Goal: Task Accomplishment & Management: Manage account settings

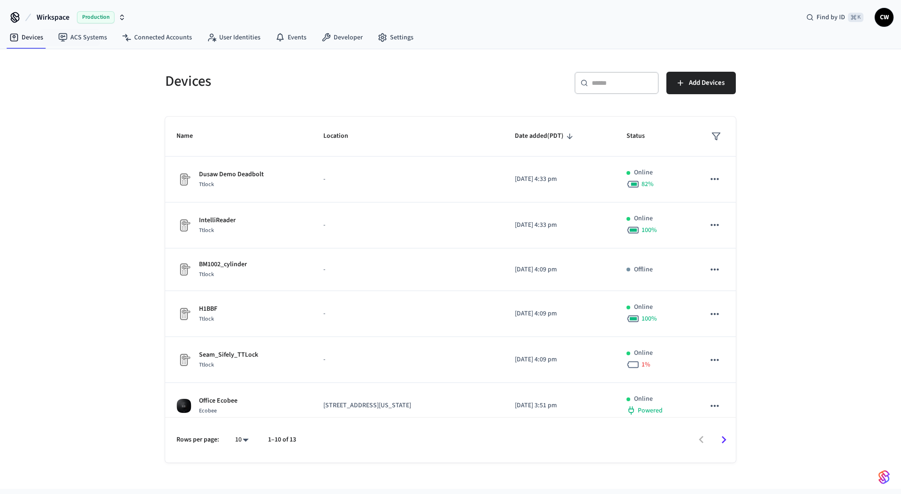
click at [54, 19] on span "Wirkspace" at bounding box center [53, 17] width 33 height 11
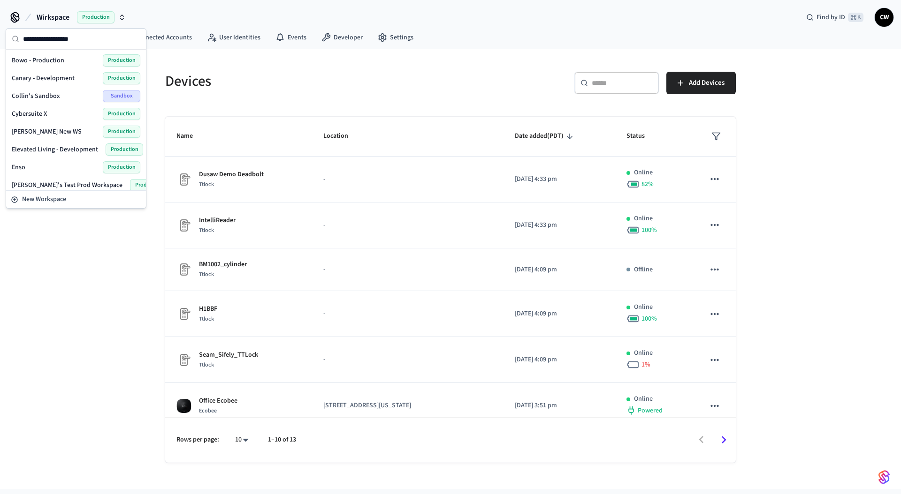
click at [28, 166] on div "Enso Production" at bounding box center [76, 167] width 129 height 12
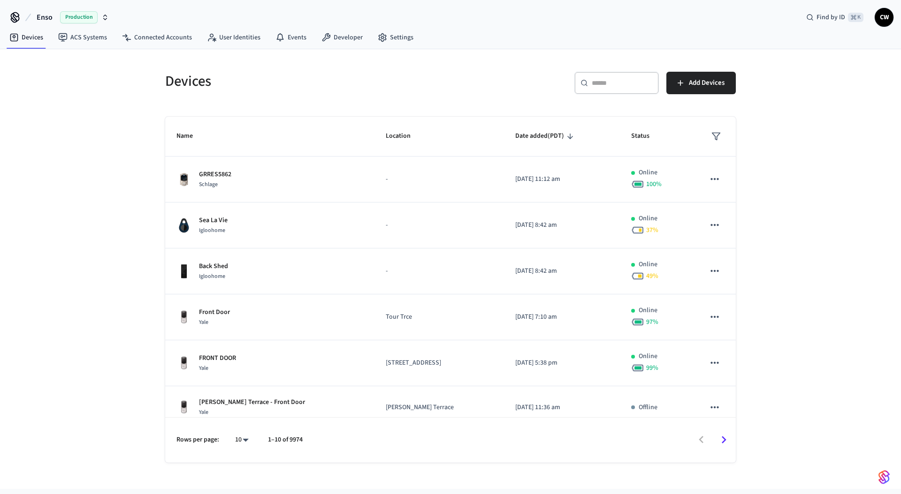
click at [236, 91] on h5 "Devices" at bounding box center [305, 81] width 280 height 19
click at [601, 87] on input "text" at bounding box center [621, 82] width 61 height 9
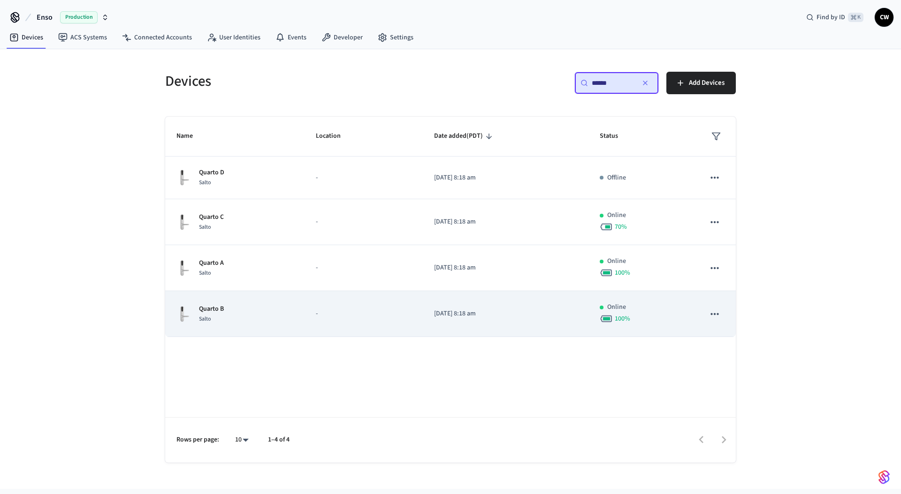
type input "******"
click at [402, 329] on td "-" at bounding box center [363, 314] width 118 height 46
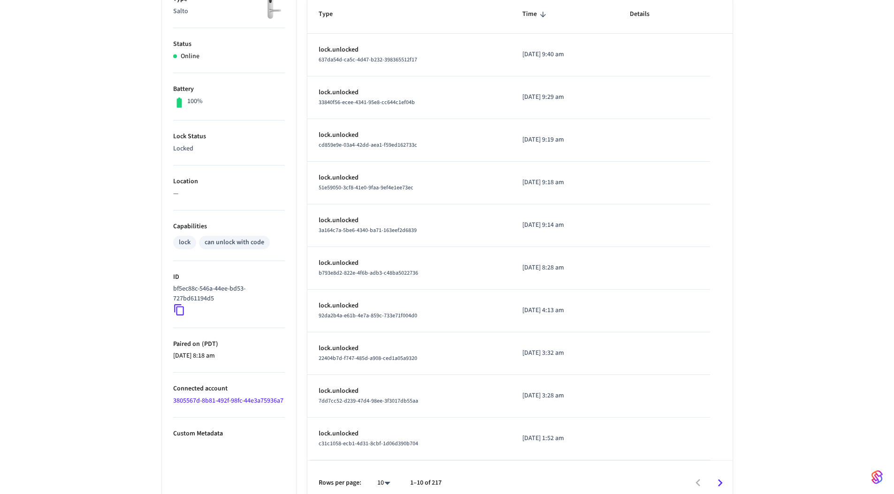
scroll to position [183, 0]
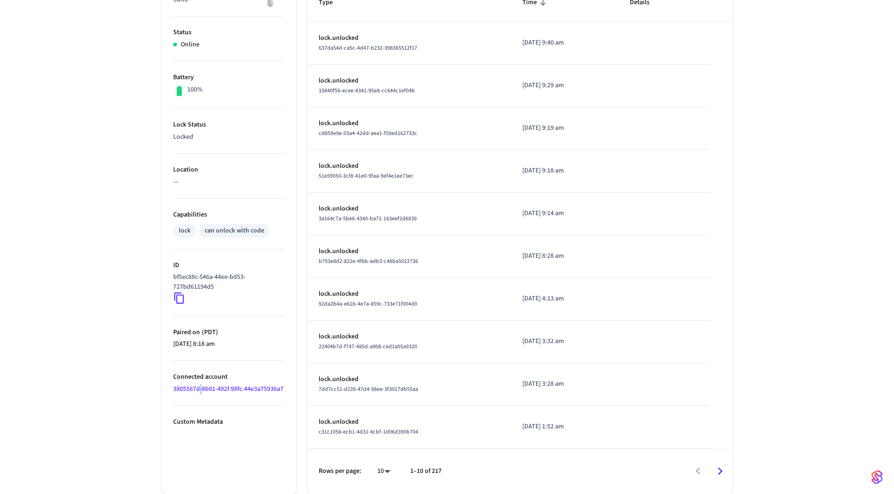
click at [198, 390] on link "3805567d-8b81-492f-98fc-44e3a75936a7" at bounding box center [228, 389] width 110 height 9
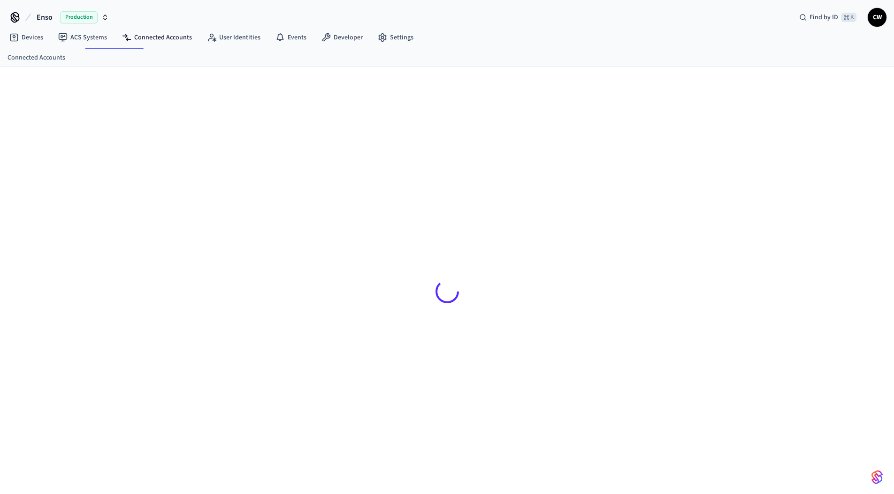
click at [190, 388] on div at bounding box center [446, 292] width 585 height 404
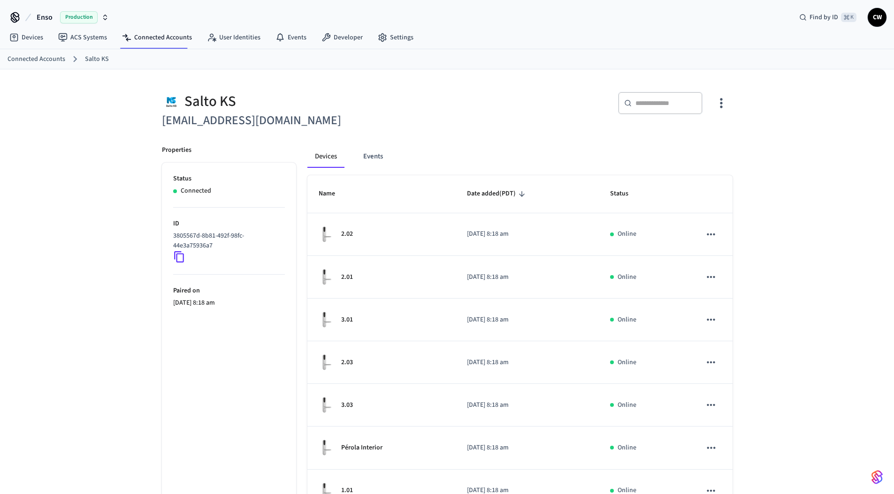
click at [178, 251] on icon at bounding box center [179, 257] width 12 height 12
click at [139, 328] on div "Salto KS [EMAIL_ADDRESS][DOMAIN_NAME] ​ ​ Properties Status Connected ID 380556…" at bounding box center [447, 377] width 894 height 617
click at [133, 39] on link "Connected Accounts" at bounding box center [156, 37] width 85 height 17
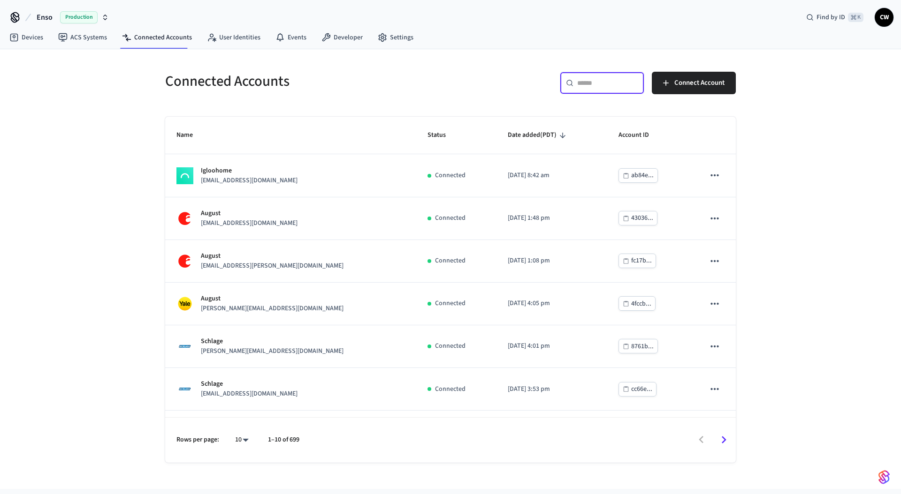
click at [616, 81] on input "text" at bounding box center [607, 82] width 61 height 9
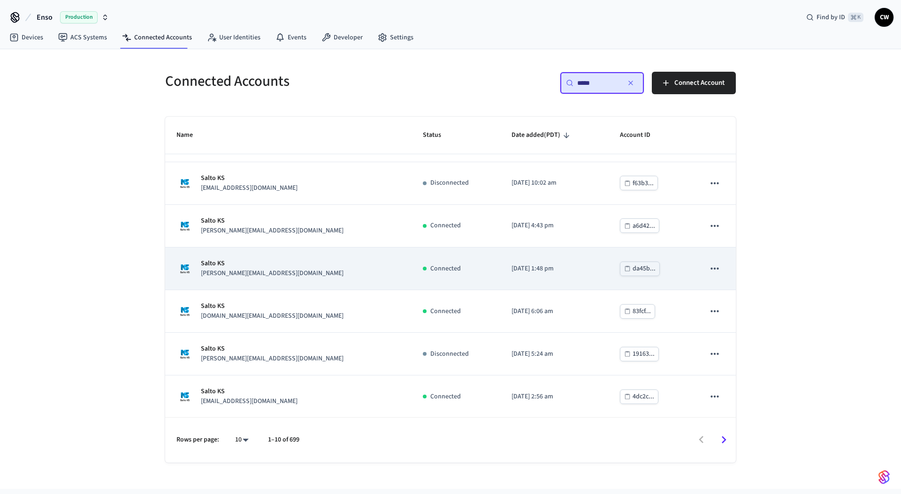
scroll to position [121, 0]
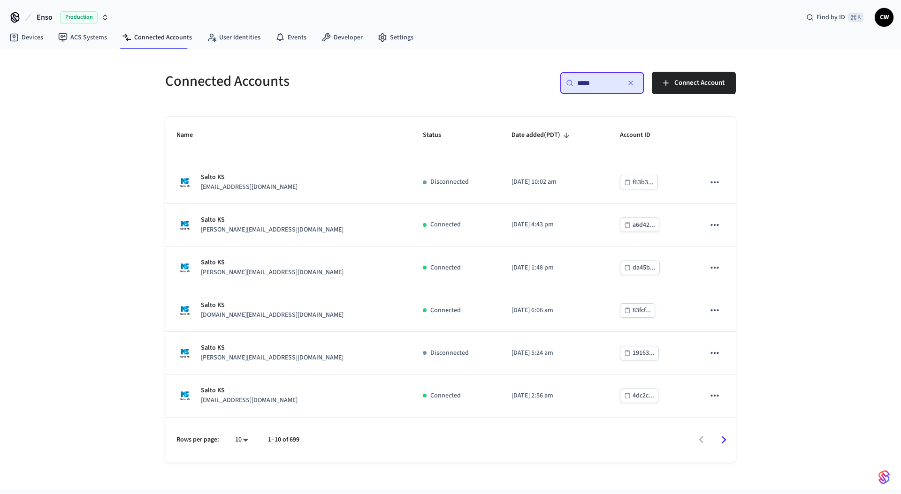
type input "*****"
click at [723, 439] on icon "Go to next page" at bounding box center [723, 441] width 5 height 8
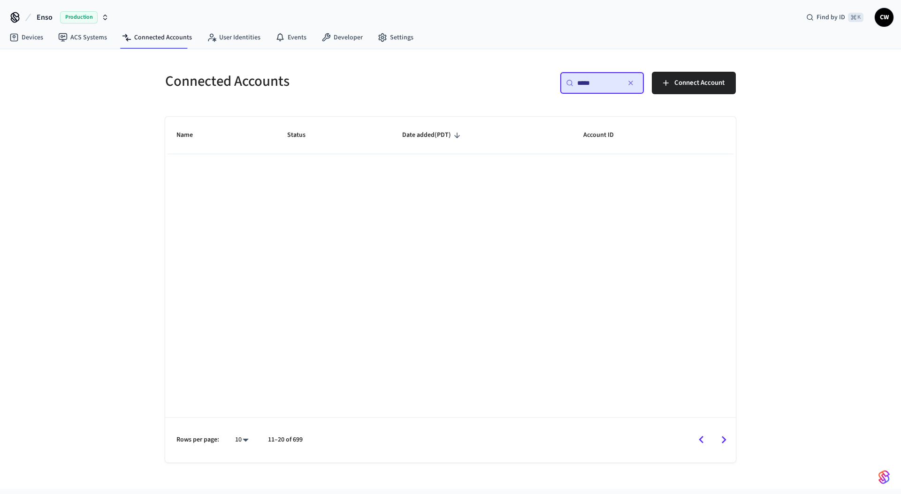
scroll to position [0, 0]
click at [699, 438] on icon "Go to previous page" at bounding box center [701, 440] width 15 height 15
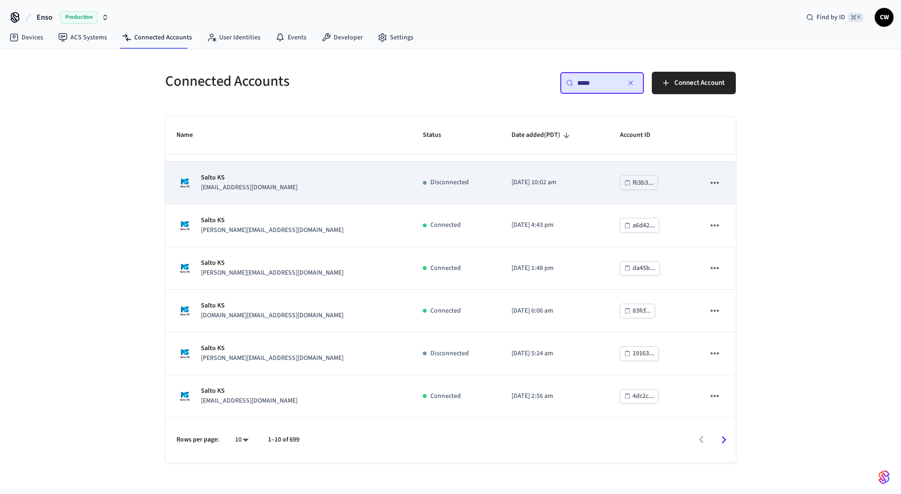
scroll to position [121, 0]
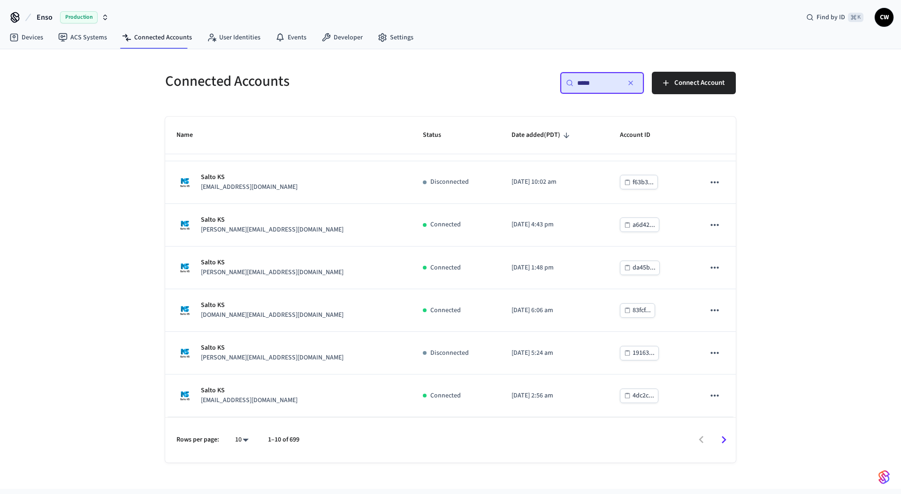
click at [107, 322] on div "Connected Accounts ​ ***** ​ Connect Account Name Status Date added (PDT) Accou…" at bounding box center [450, 269] width 901 height 440
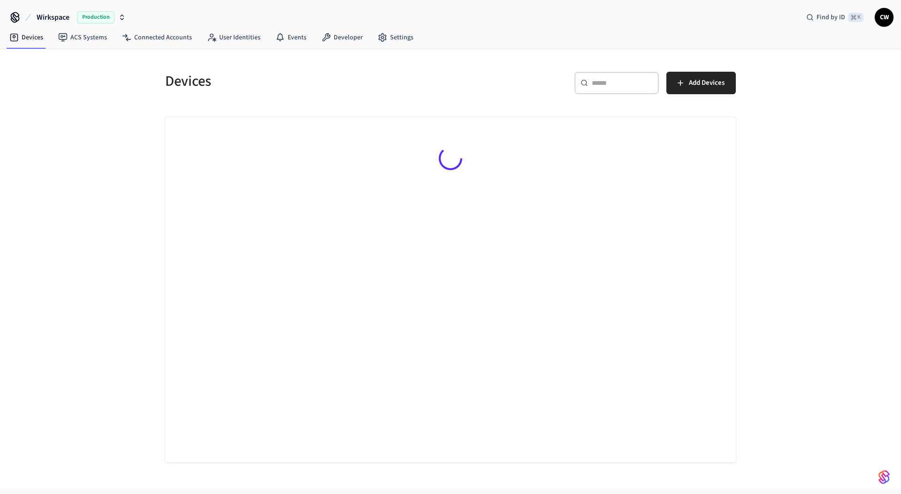
click at [47, 20] on span "Wirkspace" at bounding box center [53, 17] width 33 height 11
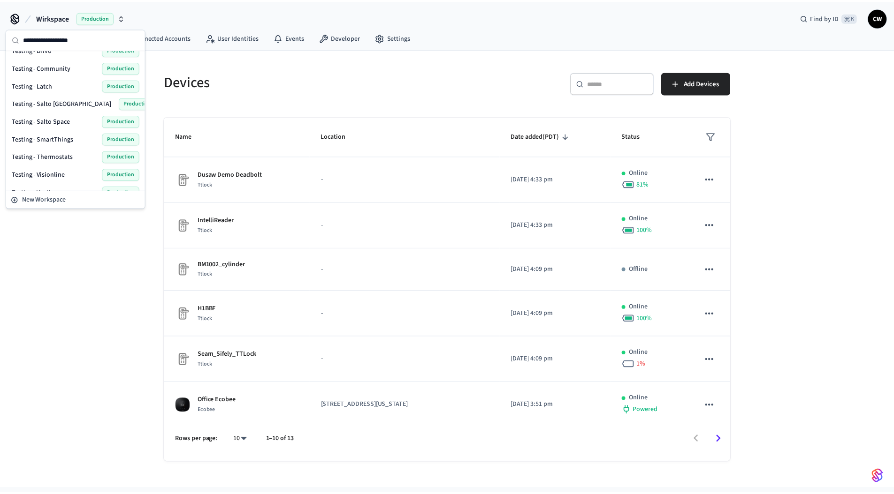
scroll to position [469, 0]
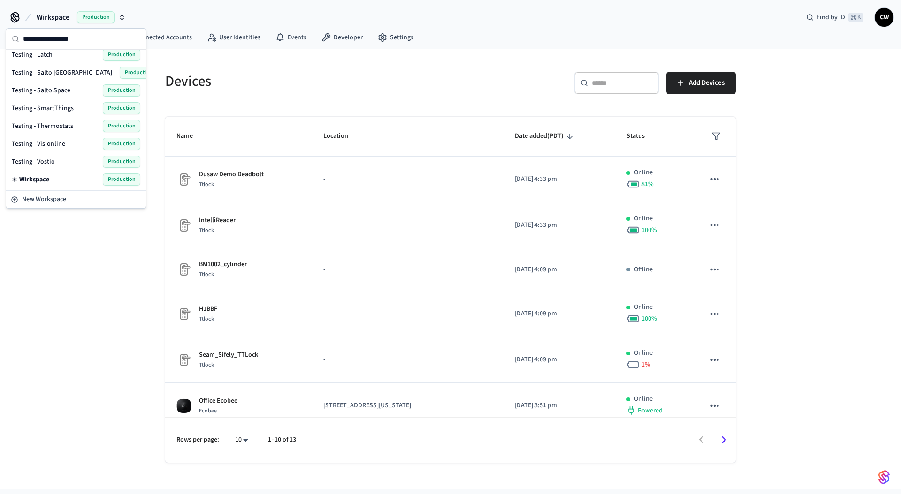
click at [50, 55] on span "Testing - Latch" at bounding box center [32, 54] width 41 height 9
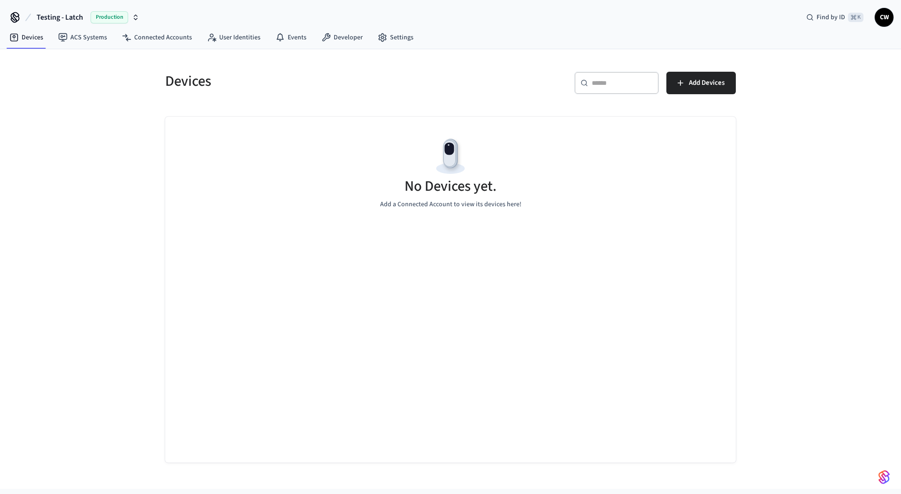
click at [90, 138] on div "Devices ​ ​ Add Devices No Devices yet. Add a Connected Account to view its dev…" at bounding box center [450, 269] width 901 height 440
click at [98, 33] on link "ACS Systems" at bounding box center [83, 37] width 64 height 17
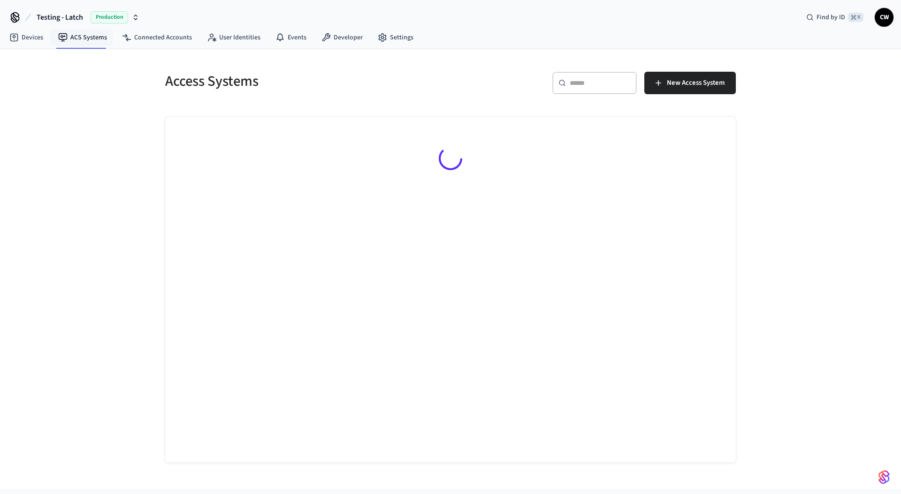
click at [80, 146] on div "Access Systems ​ ​ New Access System" at bounding box center [450, 269] width 901 height 440
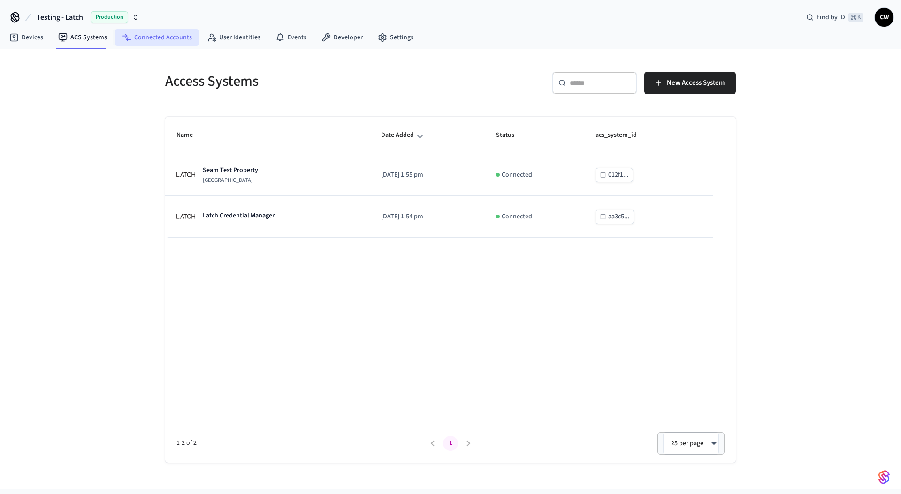
click at [127, 37] on icon at bounding box center [126, 37] width 9 height 9
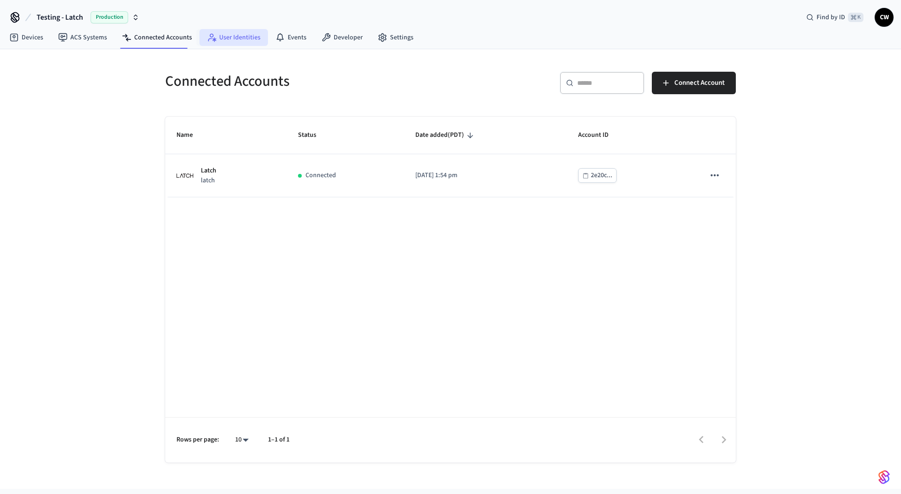
click at [220, 40] on link "User Identities" at bounding box center [233, 37] width 68 height 17
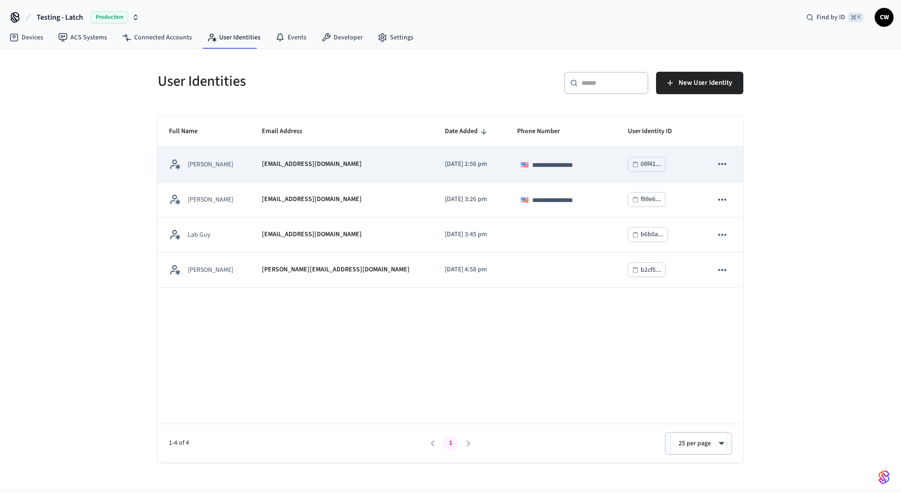
click at [250, 170] on td "Collin Wirkus" at bounding box center [204, 164] width 93 height 35
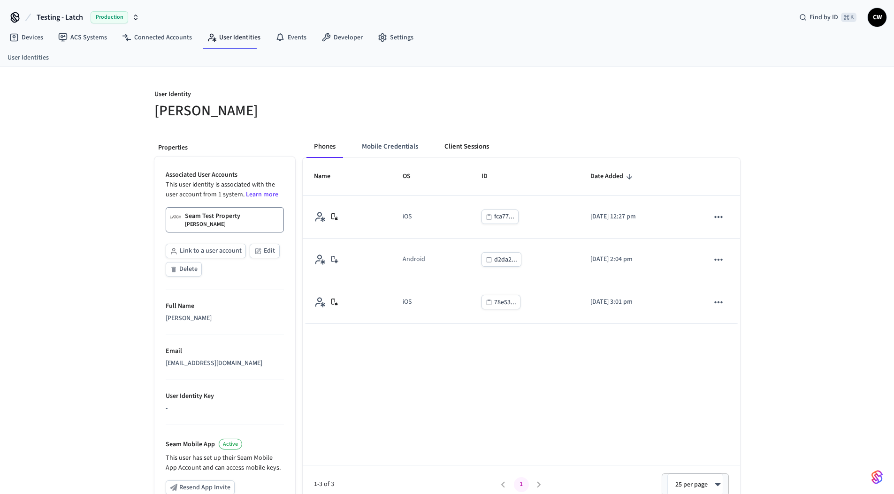
click at [469, 145] on button "Client Sessions" at bounding box center [467, 147] width 60 height 23
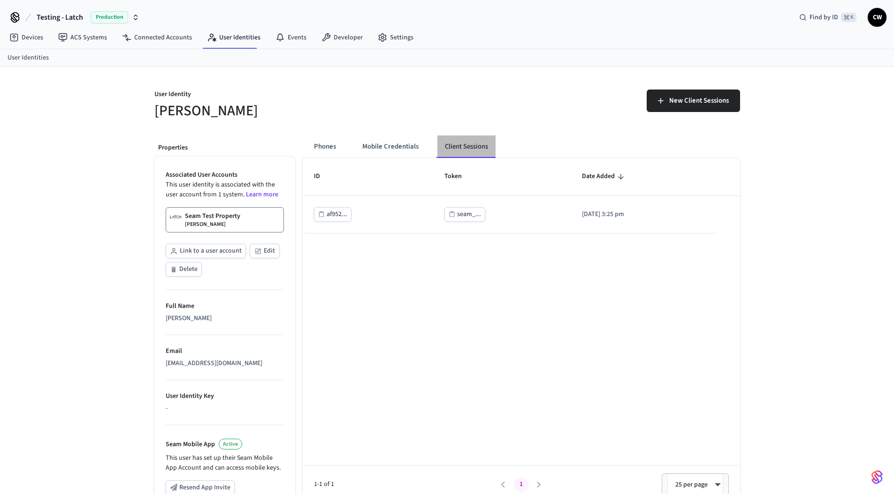
click at [469, 145] on button "Client Sessions" at bounding box center [466, 147] width 58 height 23
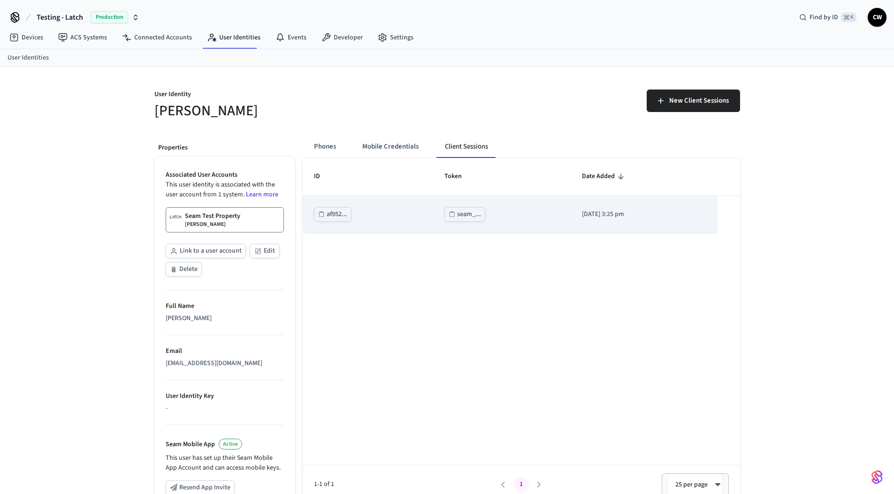
click at [457, 217] on div "seam_..." at bounding box center [469, 215] width 24 height 12
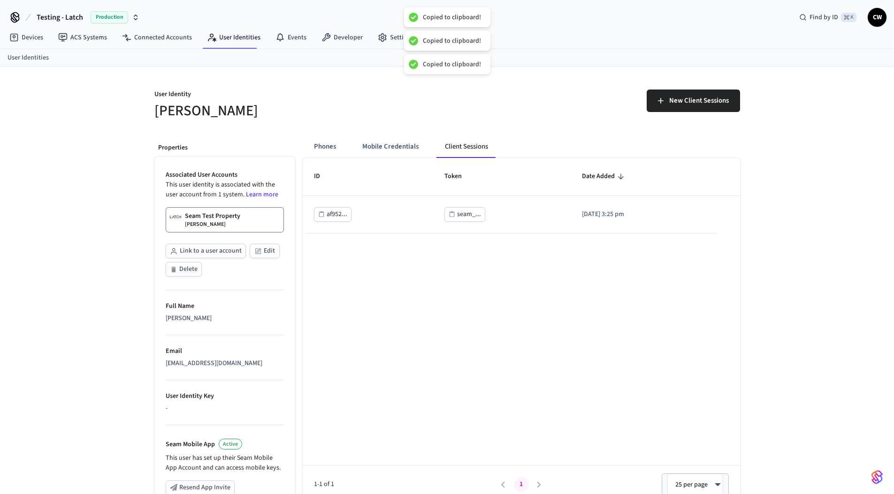
click at [84, 197] on div "User Identity Collin Wirkus New Client Sessions Properties Associated User Acco…" at bounding box center [447, 353] width 894 height 572
click at [190, 222] on p "Collin Wirkus" at bounding box center [205, 225] width 41 height 8
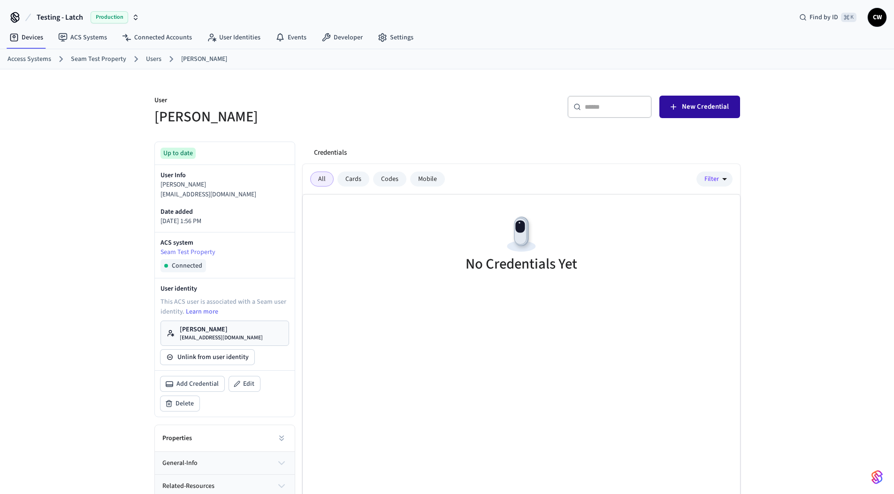
click at [725, 110] on span "New Credential" at bounding box center [705, 107] width 47 height 12
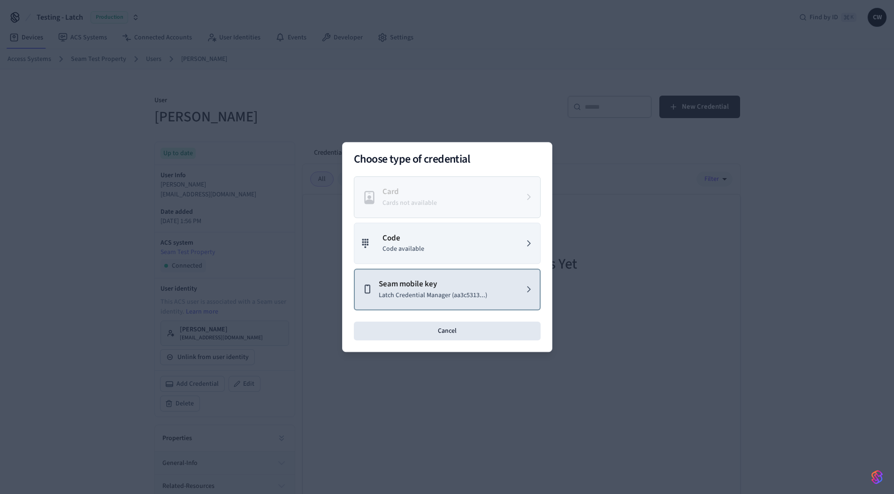
click at [445, 302] on button "Seam mobile key Latch Credential Manager (aa3c5313...)" at bounding box center [447, 290] width 187 height 42
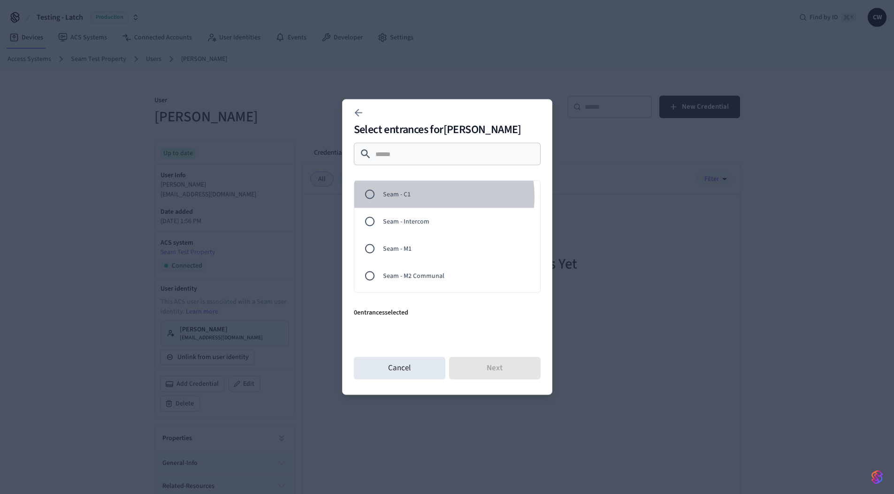
click at [422, 197] on span "Seam - C1" at bounding box center [458, 194] width 150 height 10
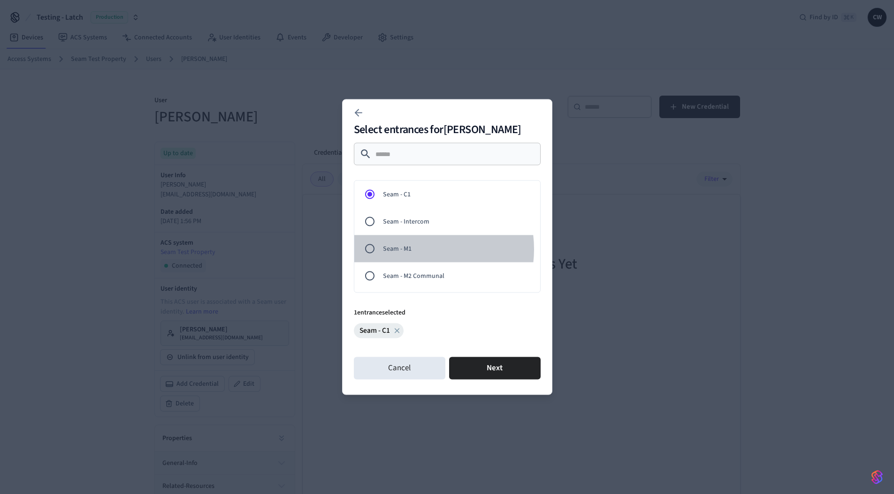
click at [417, 249] on span "Seam - M1" at bounding box center [458, 249] width 150 height 10
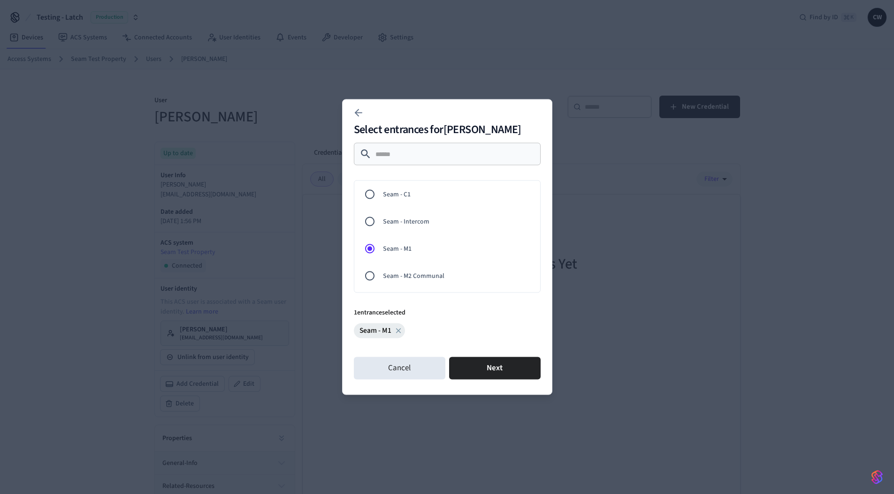
click at [423, 191] on span "Seam - C1" at bounding box center [458, 194] width 150 height 10
click at [504, 375] on button "Next" at bounding box center [494, 368] width 91 height 23
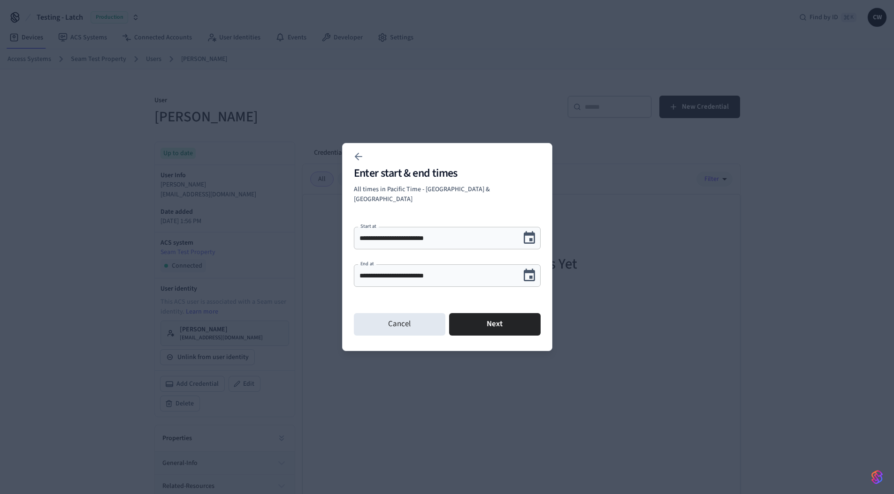
click at [384, 271] on input "**********" at bounding box center [436, 275] width 155 height 9
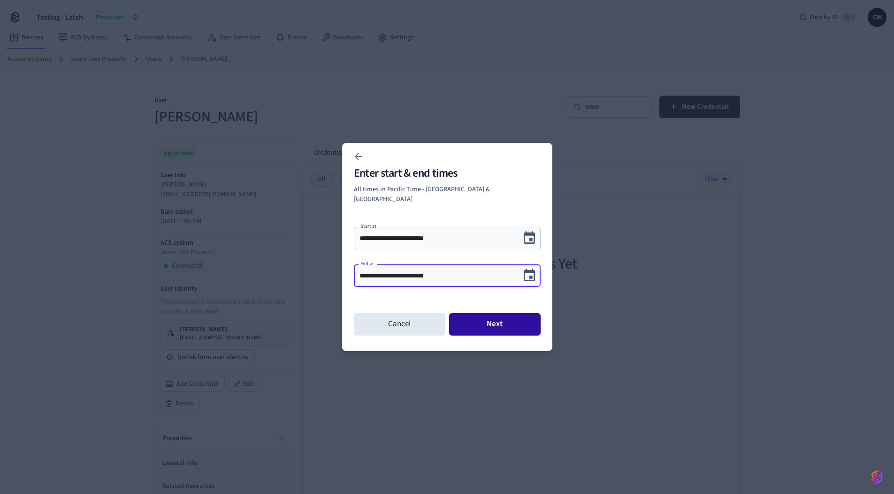
type input "**********"
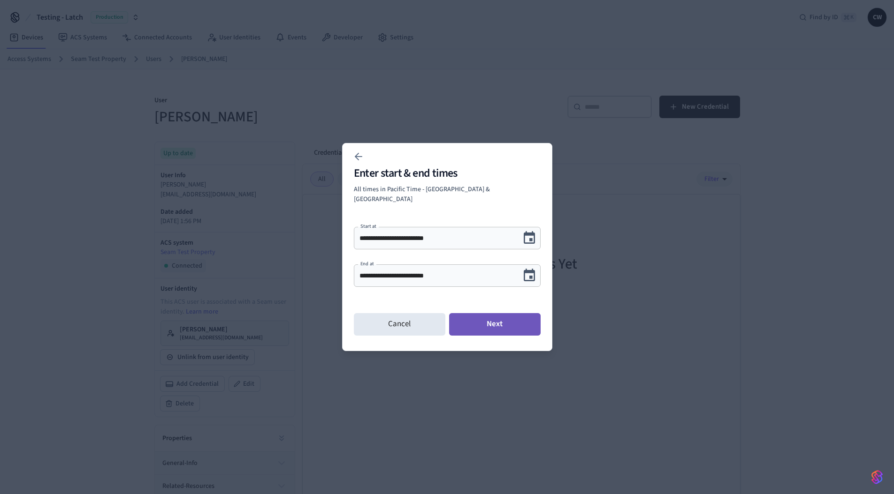
click at [507, 324] on button "Next" at bounding box center [494, 324] width 91 height 23
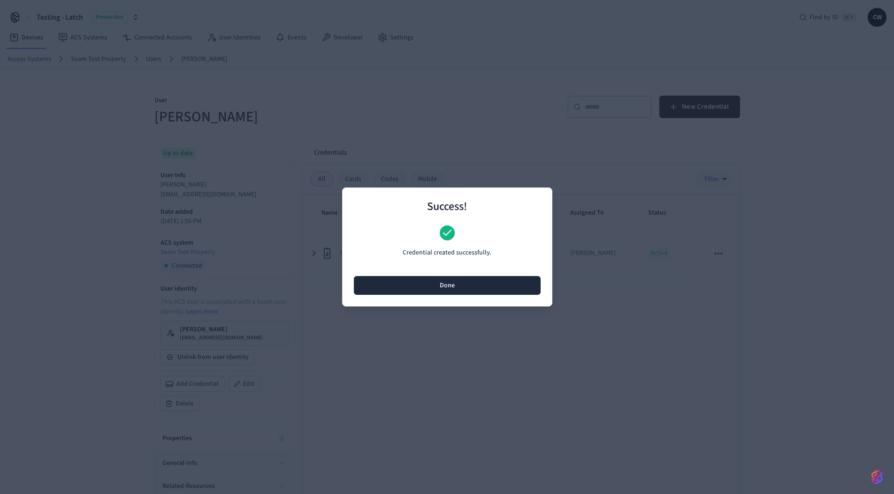
click at [469, 286] on button "Done" at bounding box center [447, 285] width 187 height 19
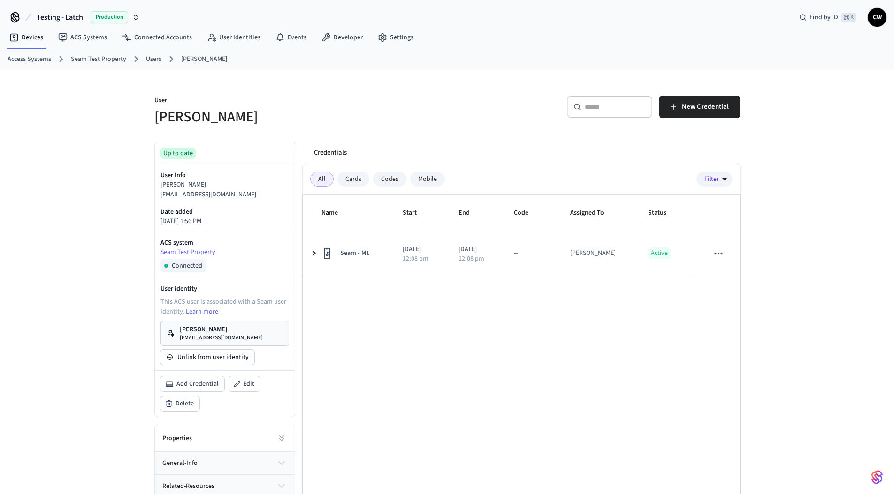
click at [449, 363] on div "Name Start End Code Assigned To Status Seam - M1 2025/09/05 12:08 pm 2025/09/10…" at bounding box center [521, 368] width 437 height 346
click at [130, 204] on div "User Collin Wirkus ​ ​ New Credential Up to date User Info Collin Wirkus collin…" at bounding box center [447, 306] width 894 height 475
